Goal: Information Seeking & Learning: Learn about a topic

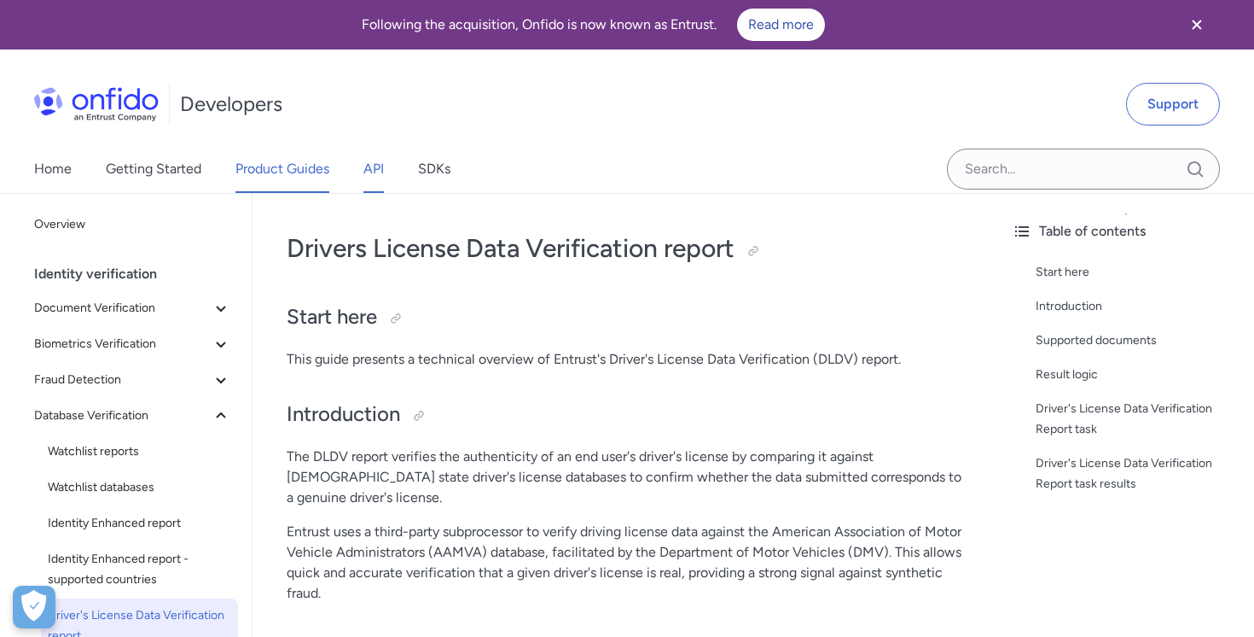
click at [381, 177] on link "API" at bounding box center [373, 169] width 20 height 48
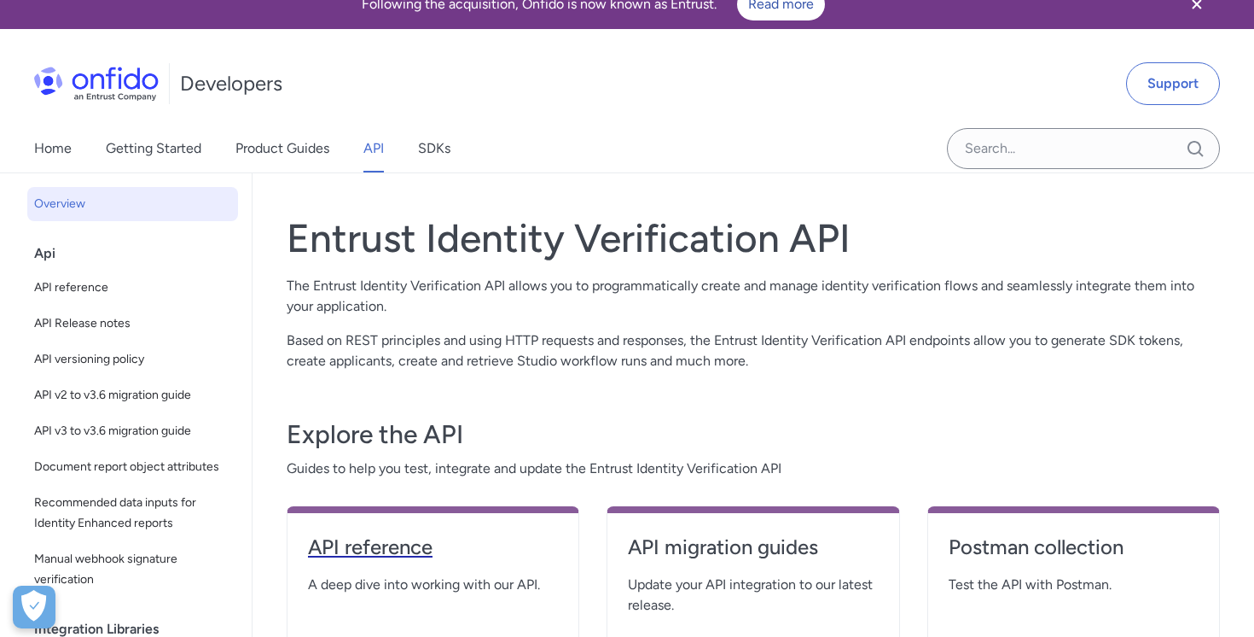
scroll to position [26, 0]
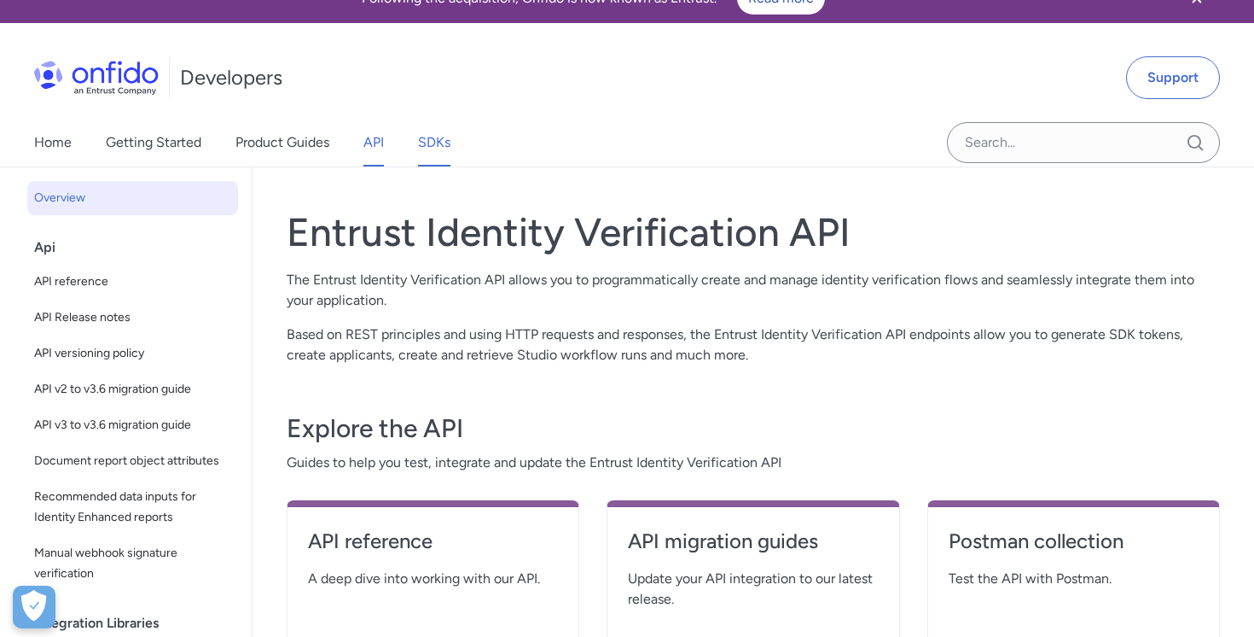
click at [436, 148] on link "SDKs" at bounding box center [434, 143] width 32 height 48
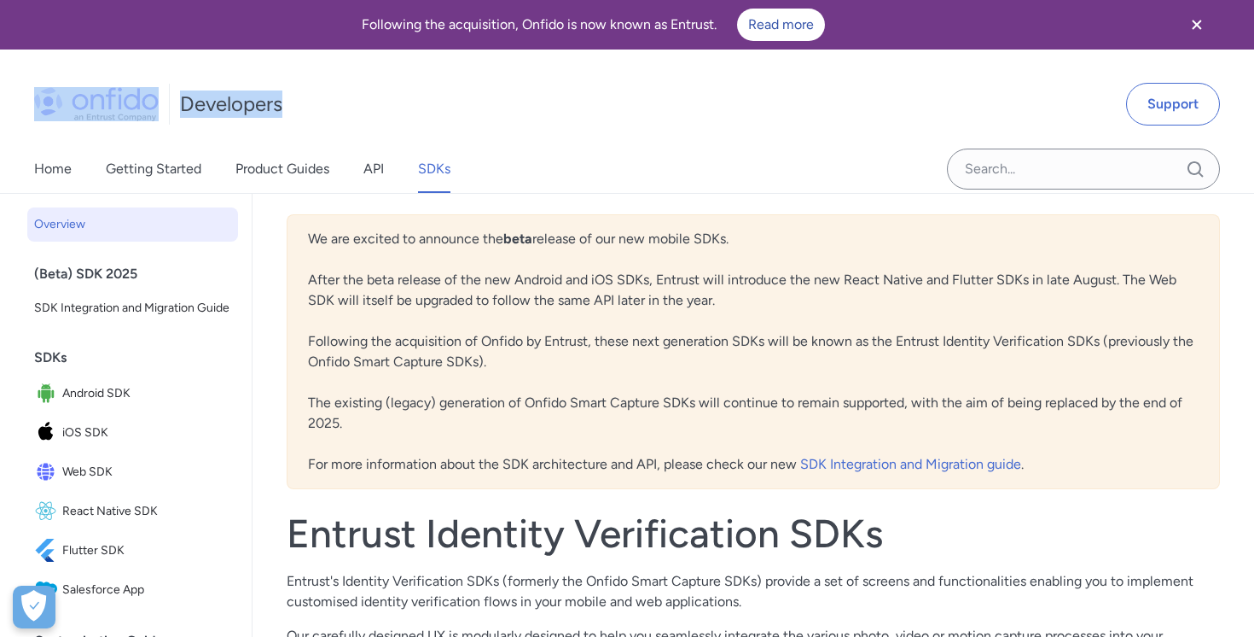
drag, startPoint x: 314, startPoint y: 101, endPoint x: 62, endPoint y: 96, distance: 251.7
click at [62, 96] on div "Developers Support" at bounding box center [627, 104] width 1254 height 82
copy div "Developers"
click at [505, 130] on div "Developers Support" at bounding box center [627, 104] width 1254 height 82
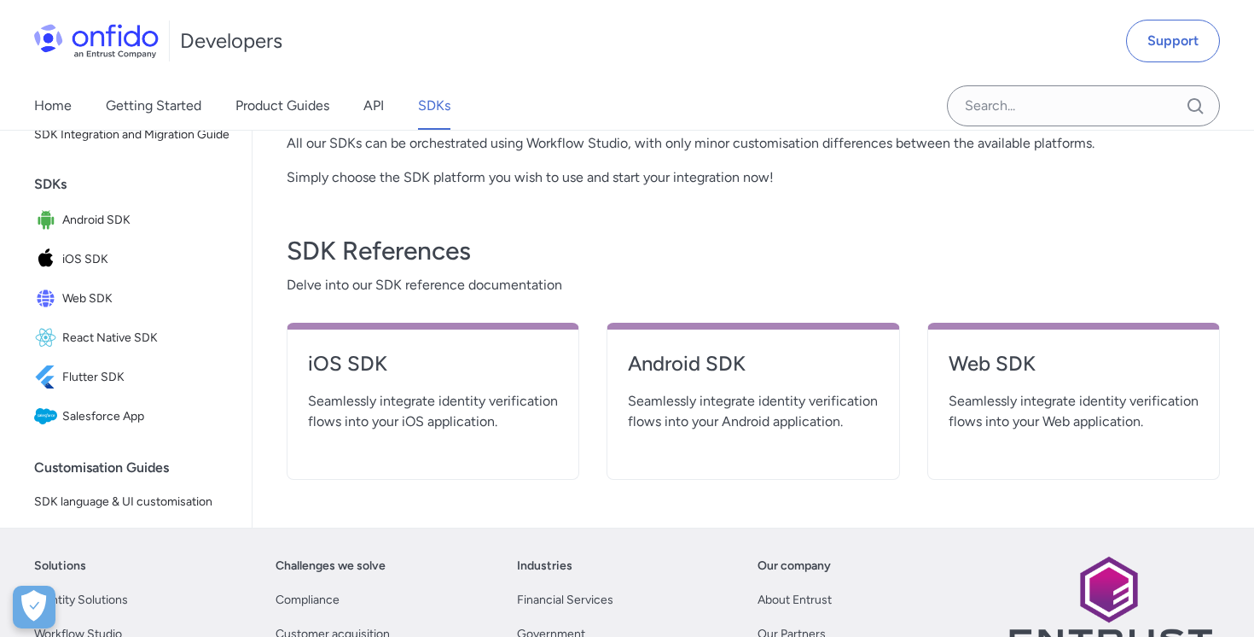
scroll to position [459, 0]
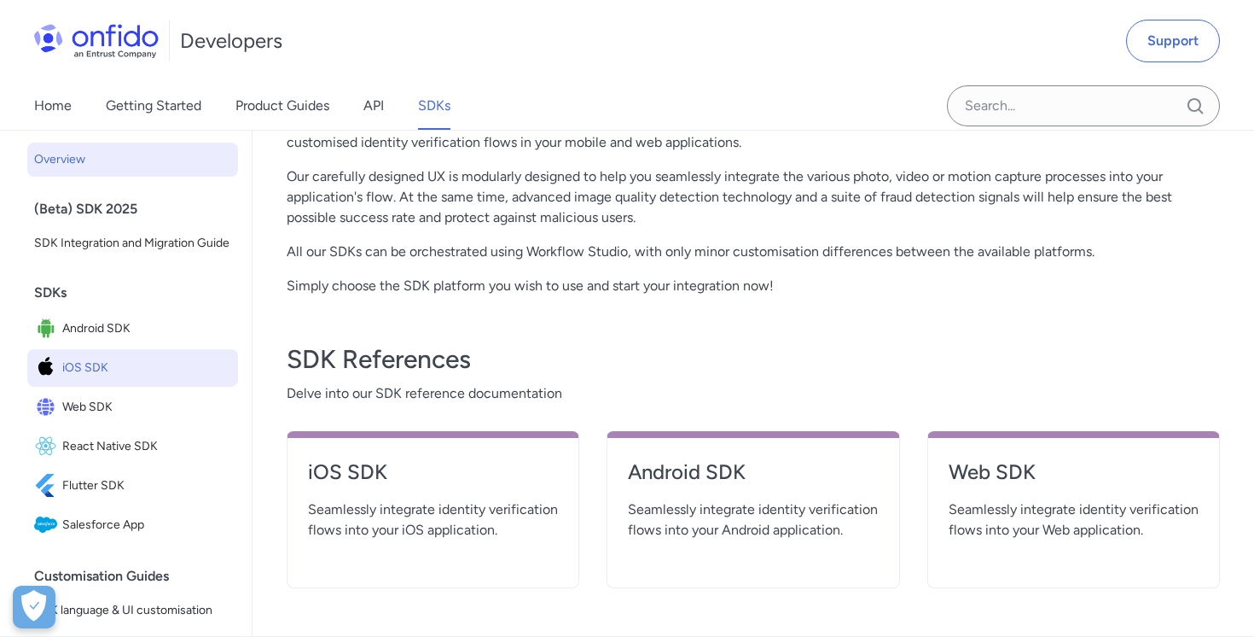
click at [55, 371] on img at bounding box center [48, 368] width 28 height 24
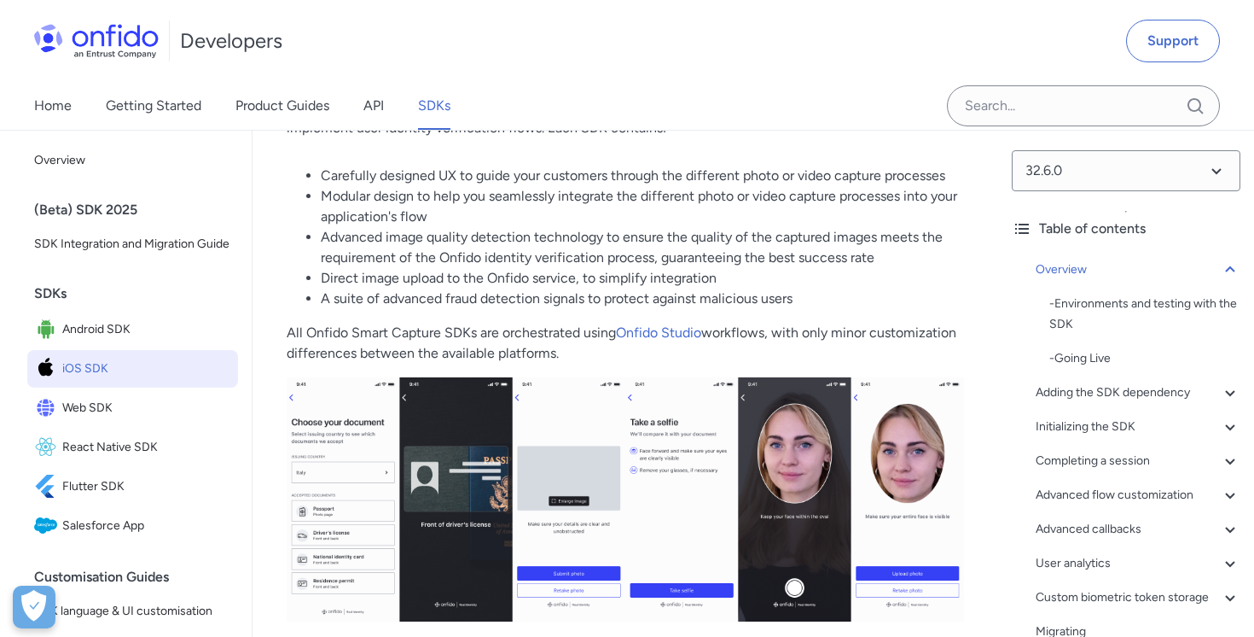
scroll to position [195, 0]
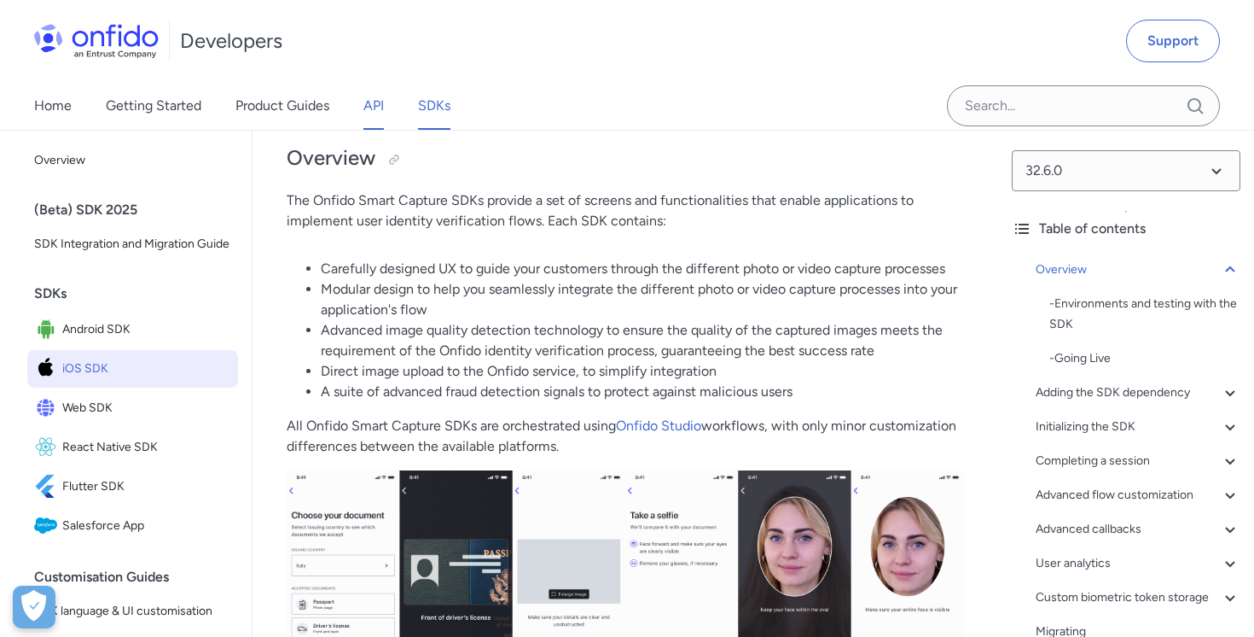
click at [381, 103] on link "API" at bounding box center [373, 106] width 20 height 48
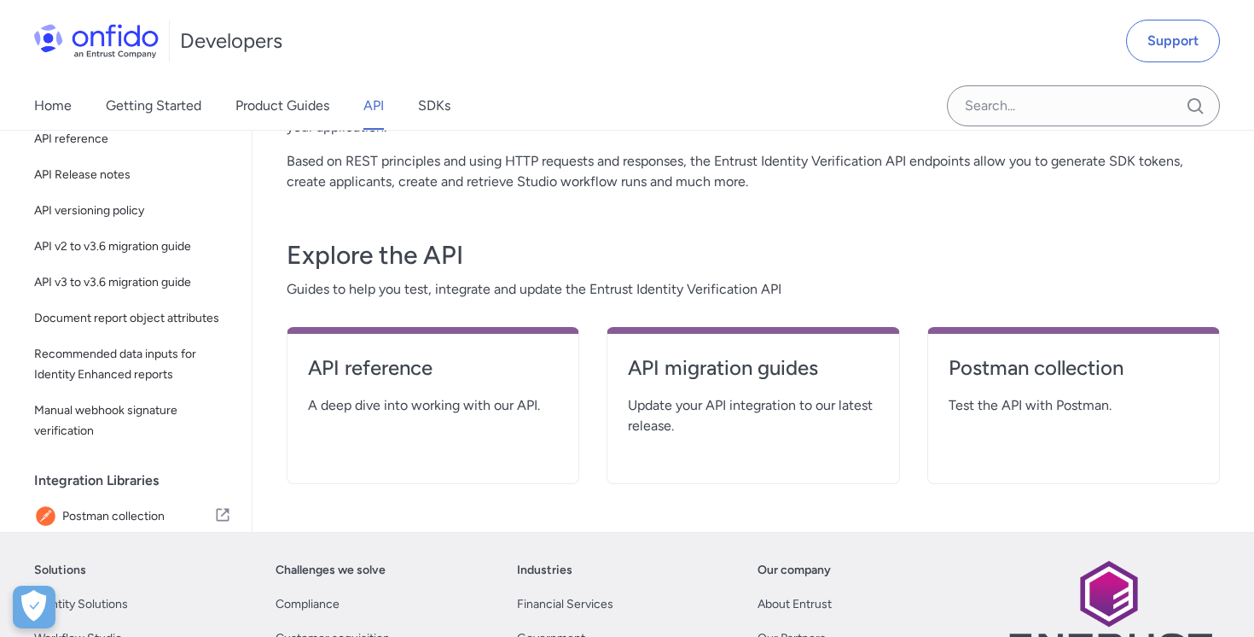
scroll to position [244, 0]
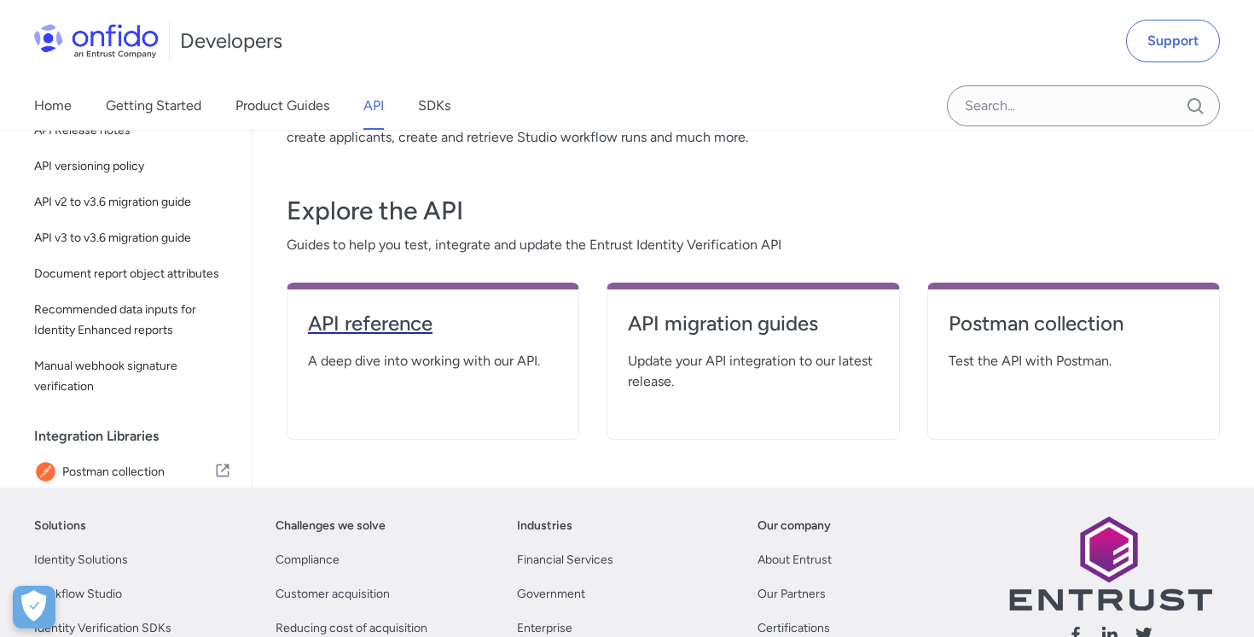
click at [393, 323] on h4 "API reference" at bounding box center [433, 323] width 250 height 27
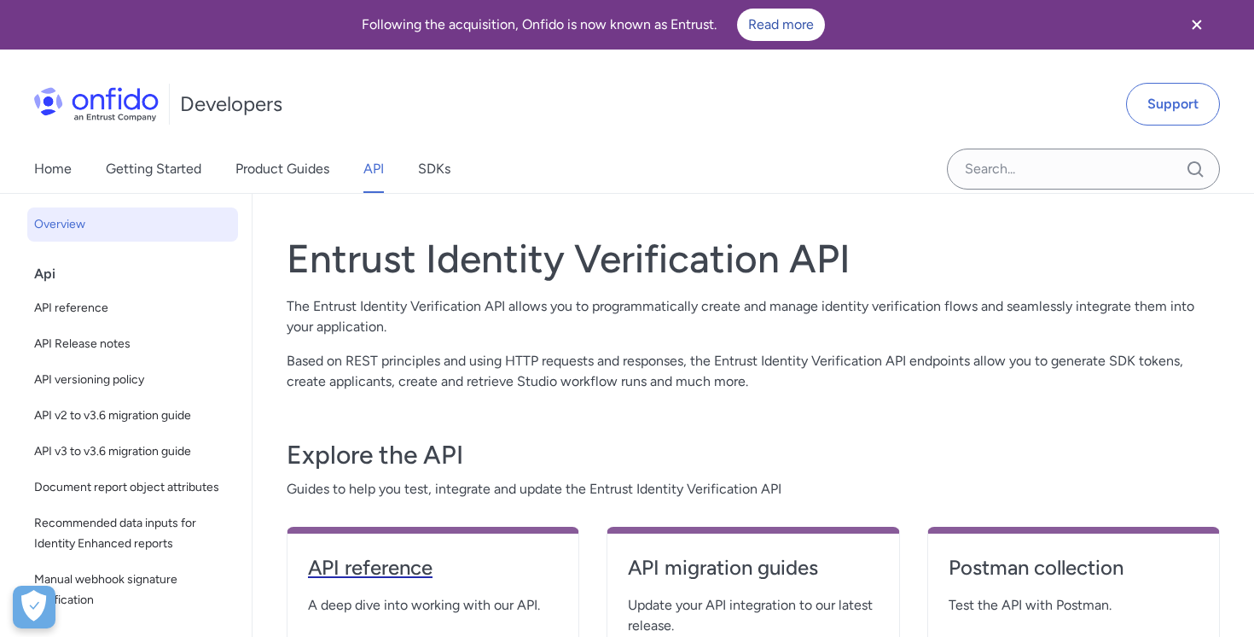
select select "http"
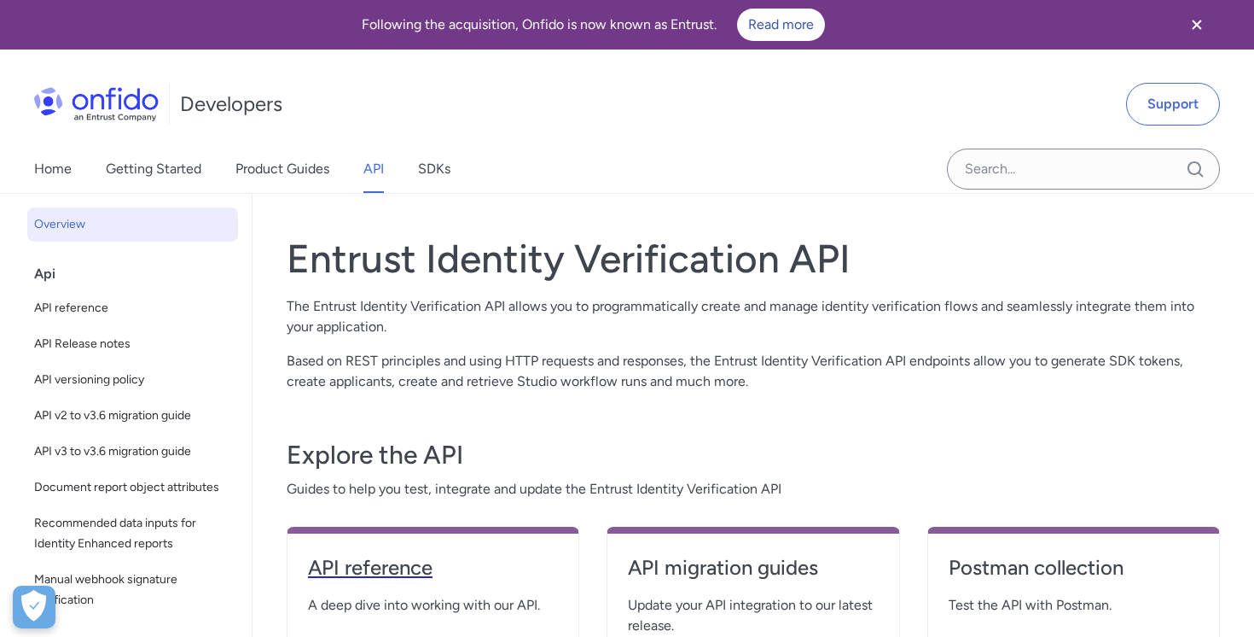
select select "http"
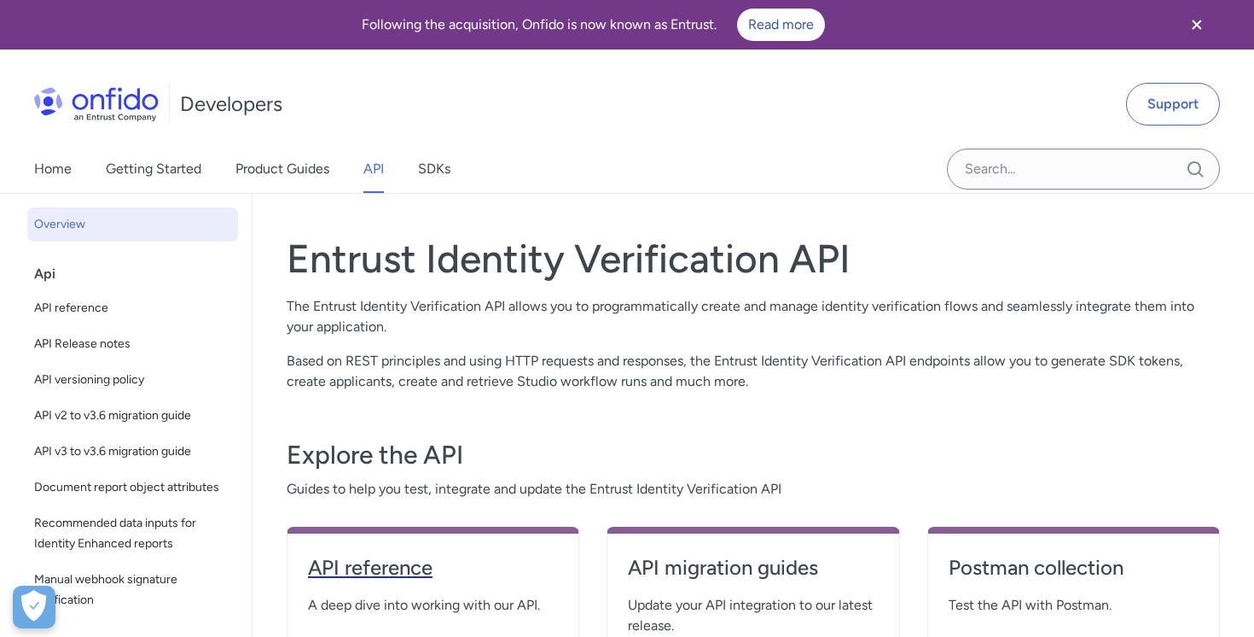
select select "http"
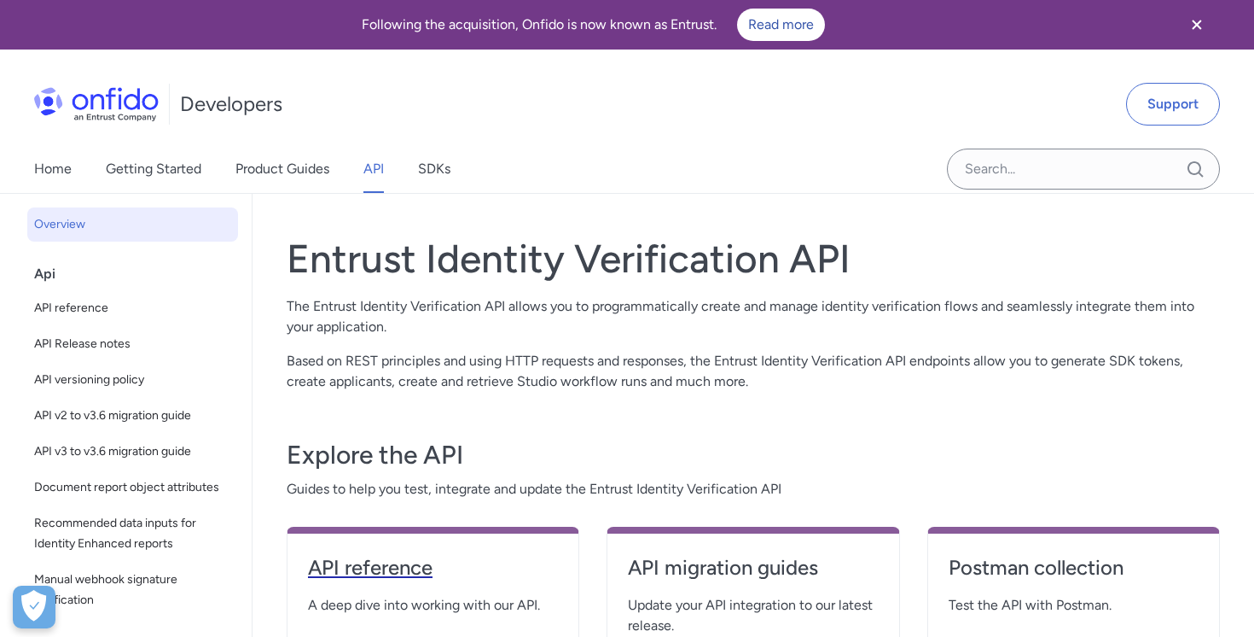
select select "http"
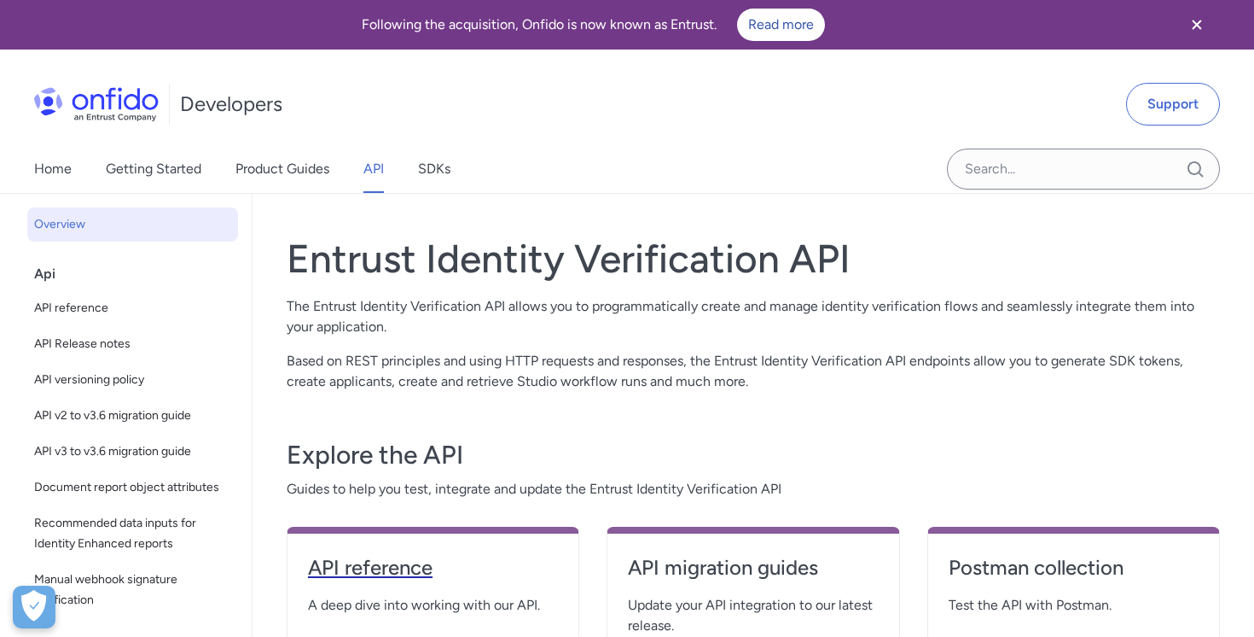
select select "http"
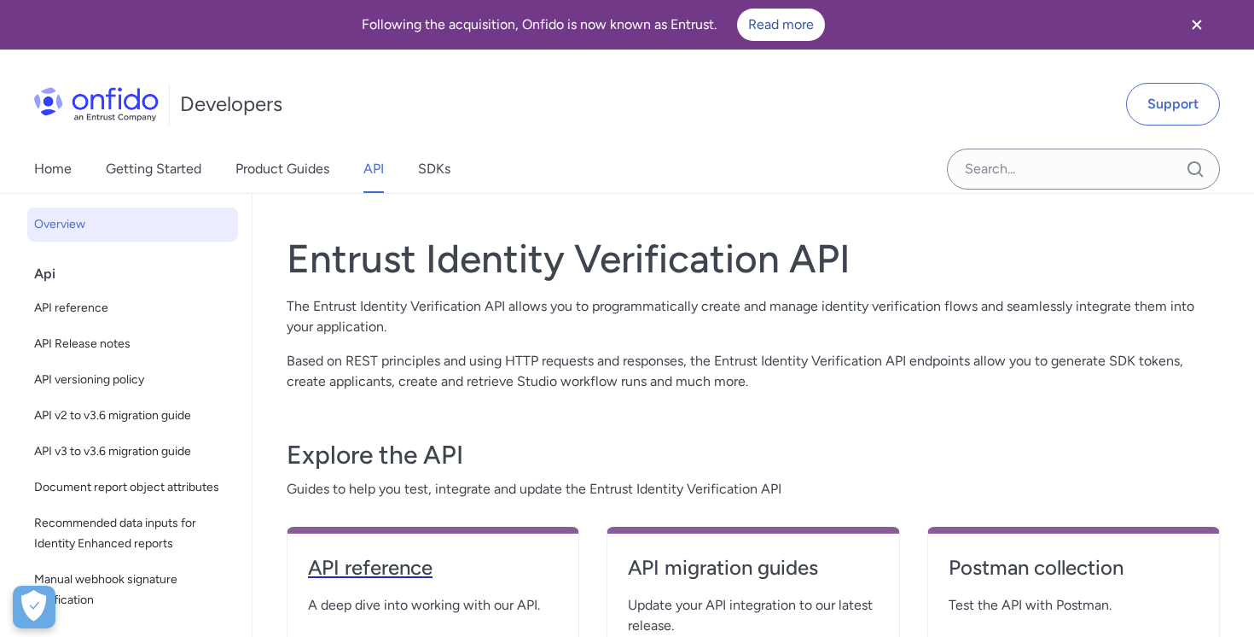
select select "http"
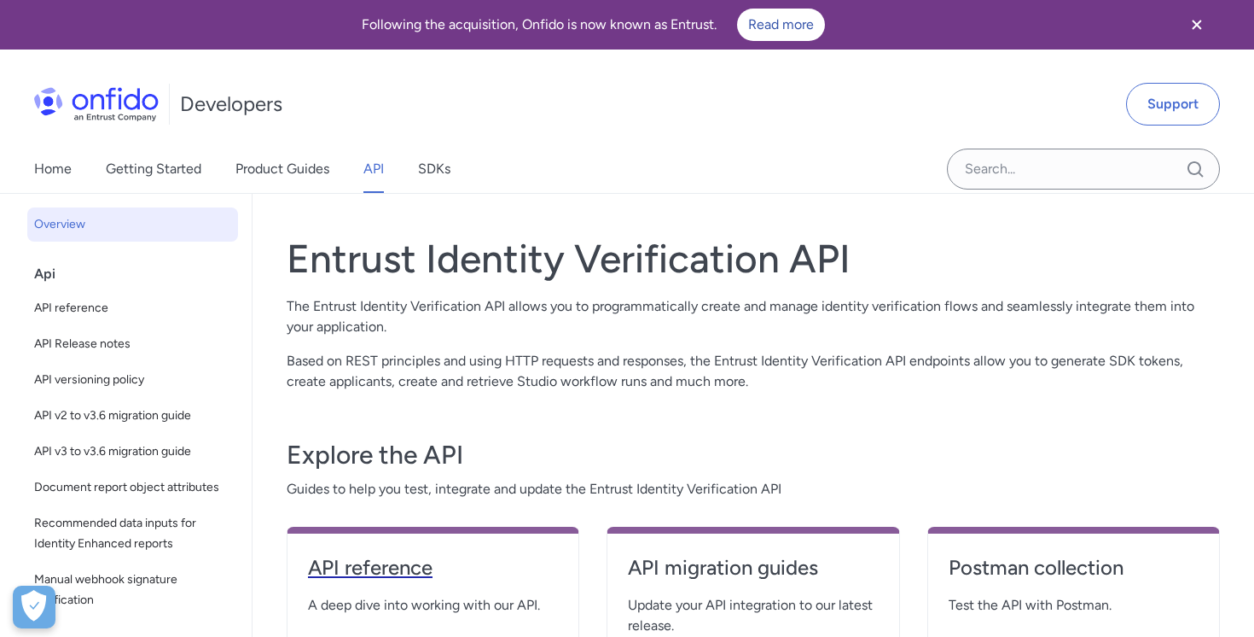
select select "http"
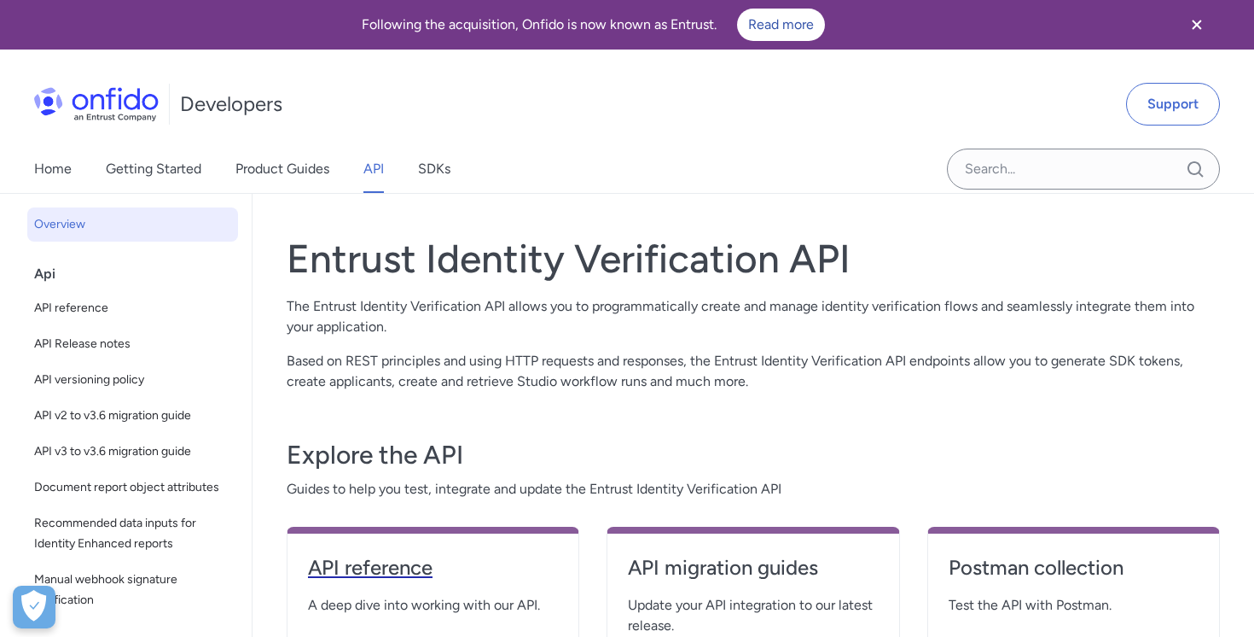
select select "http"
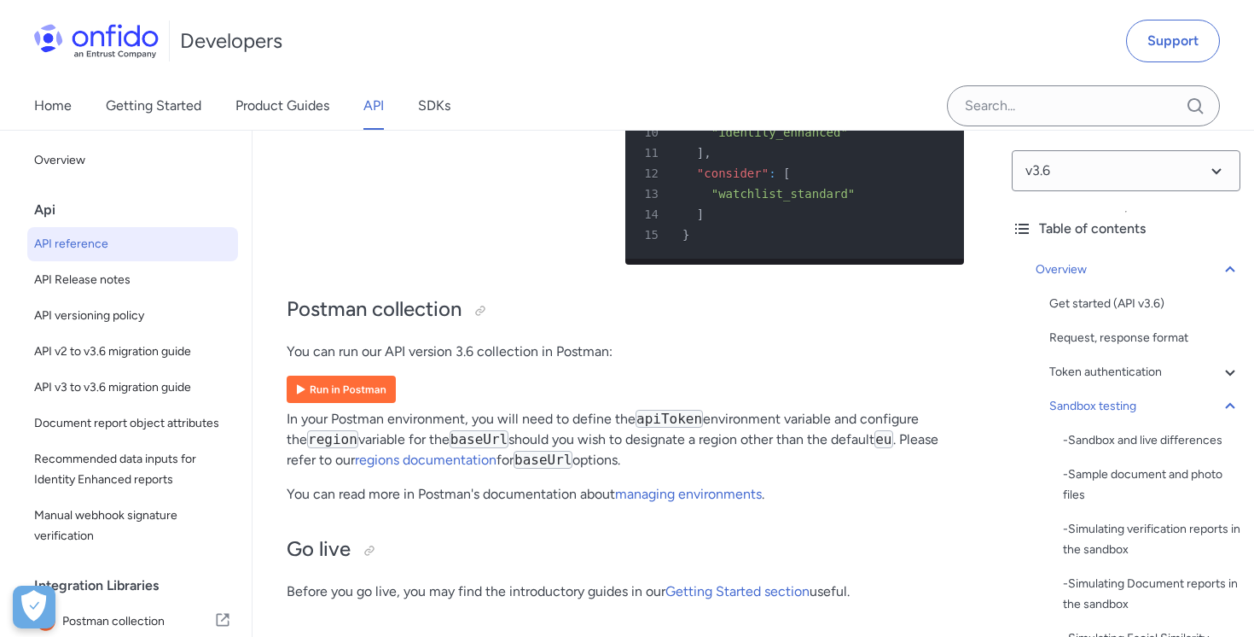
scroll to position [12684, 0]
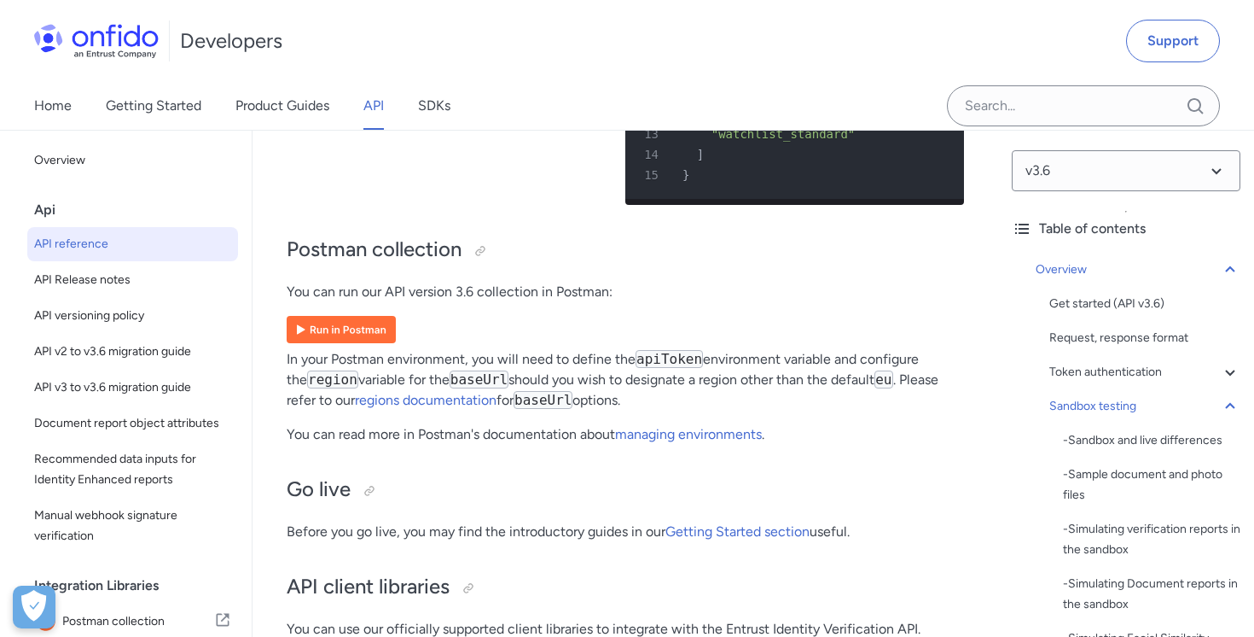
click at [356, 343] on img at bounding box center [341, 329] width 109 height 27
